Goal: Check status: Check status

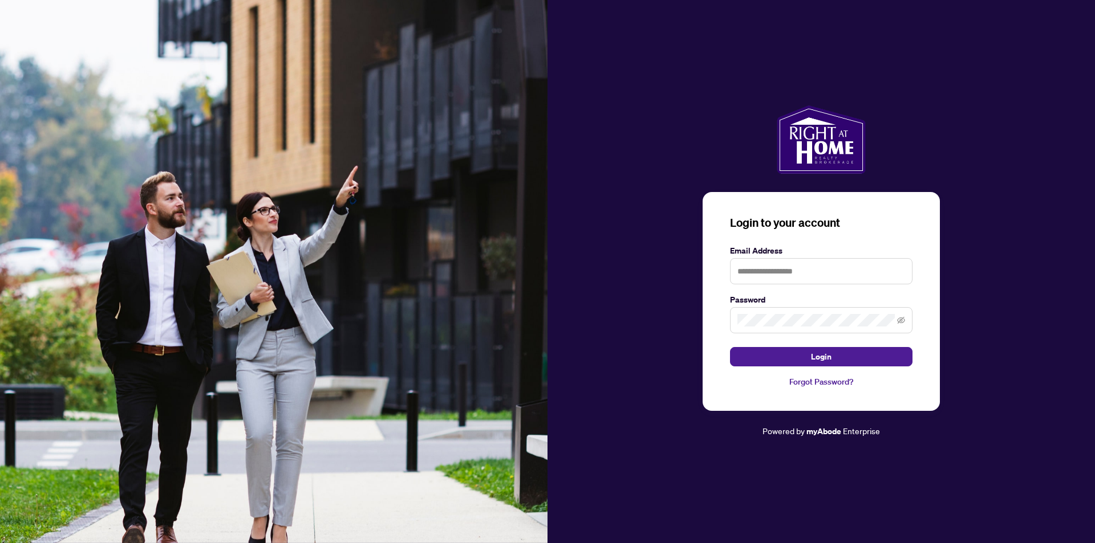
type input "**********"
click at [730, 347] on button "Login" at bounding box center [821, 356] width 182 height 19
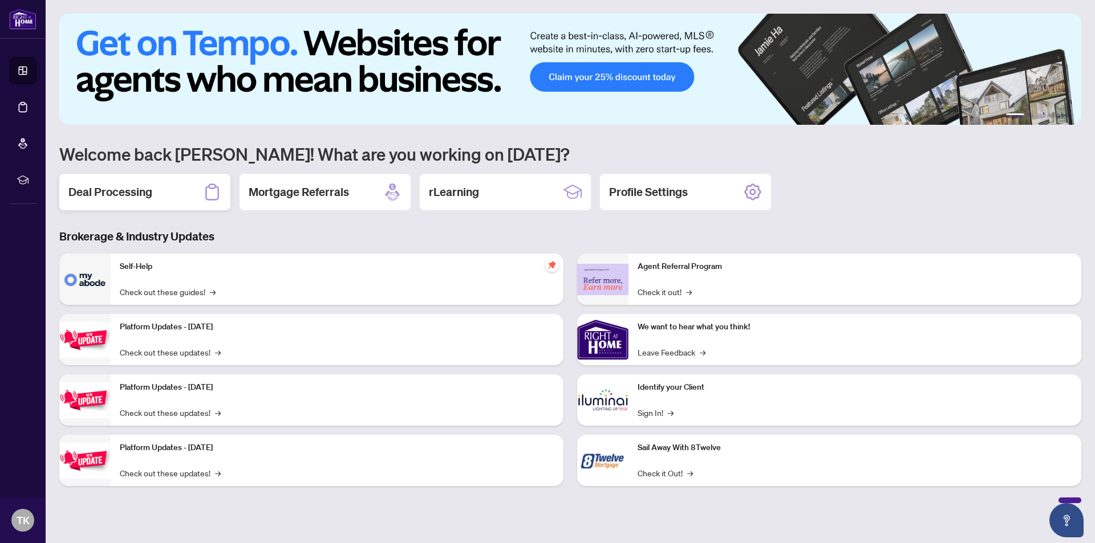
click at [146, 193] on h2 "Deal Processing" at bounding box center [110, 192] width 84 height 16
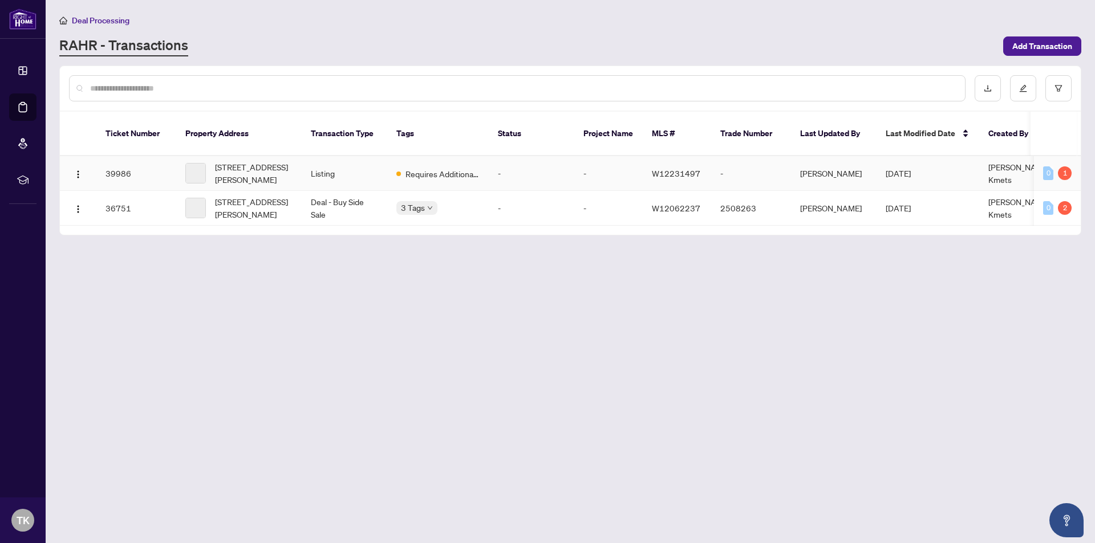
click at [304, 159] on td "Listing" at bounding box center [345, 173] width 86 height 35
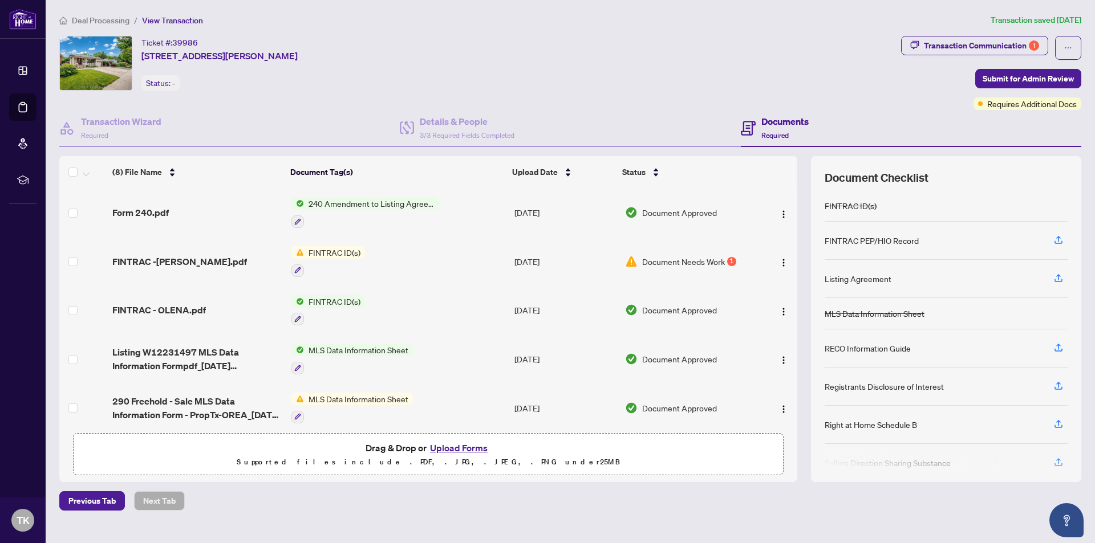
click at [711, 261] on span "Document Needs Work" at bounding box center [683, 261] width 83 height 13
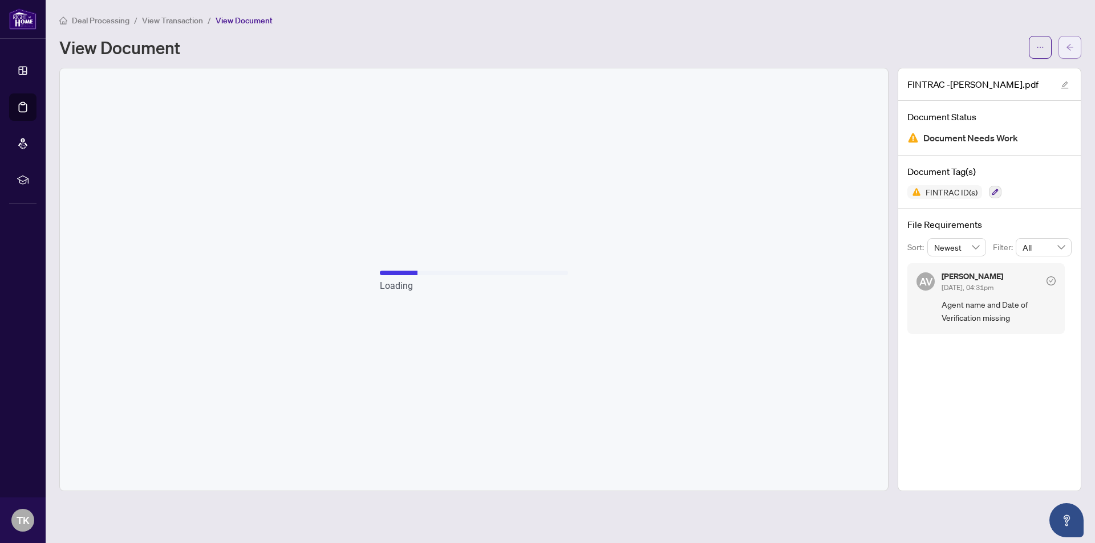
click at [1062, 44] on button "button" at bounding box center [1069, 47] width 23 height 23
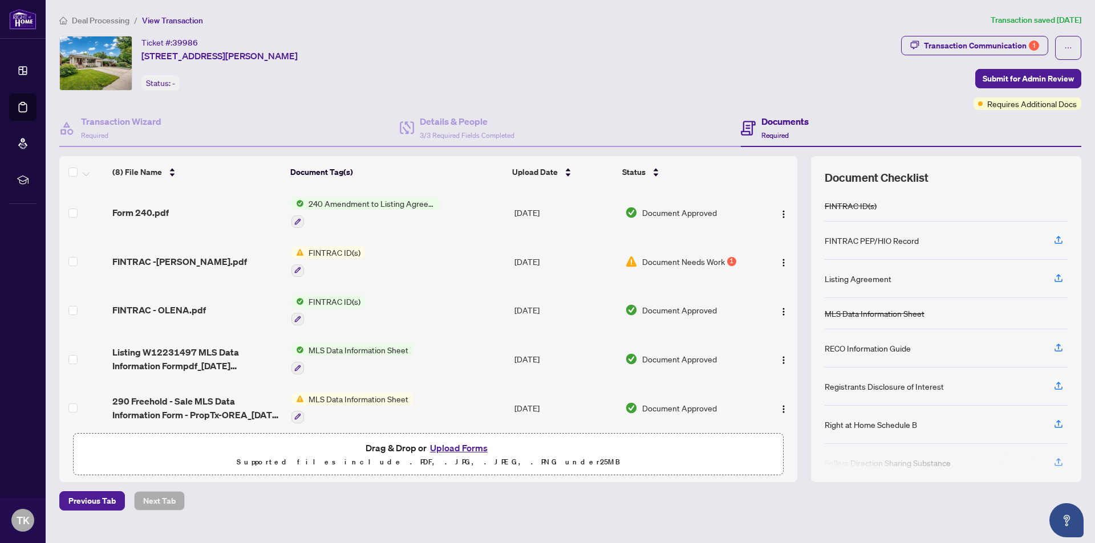
click at [672, 264] on span "Document Needs Work" at bounding box center [683, 261] width 83 height 13
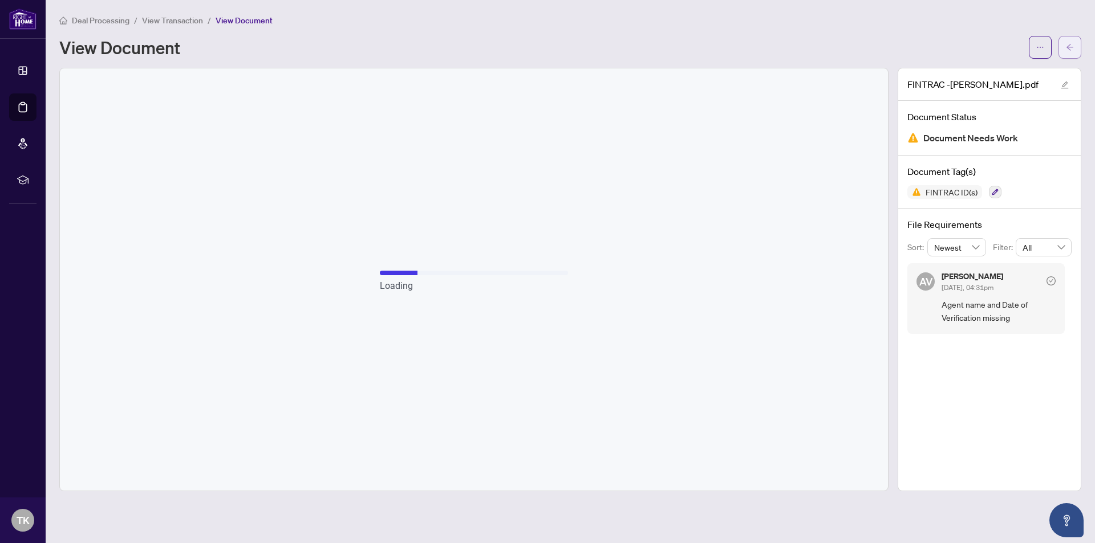
click at [1062, 36] on button "button" at bounding box center [1069, 47] width 23 height 23
